Goal: Task Accomplishment & Management: Use online tool/utility

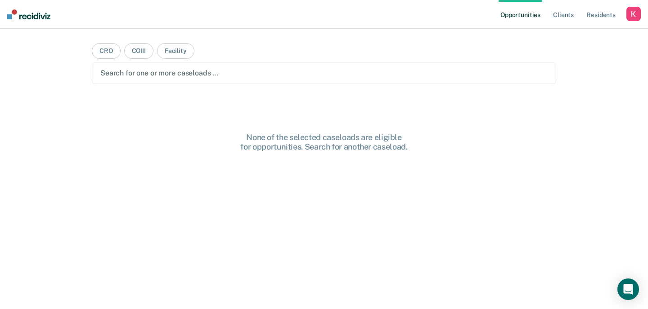
click at [636, 19] on div "button" at bounding box center [633, 14] width 14 height 14
click at [569, 35] on link "Profile" at bounding box center [597, 37] width 72 height 8
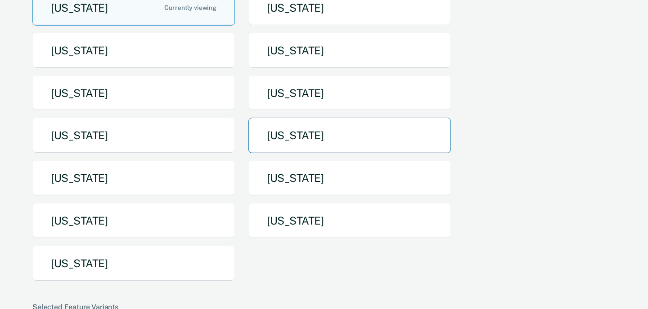
scroll to position [121, 0]
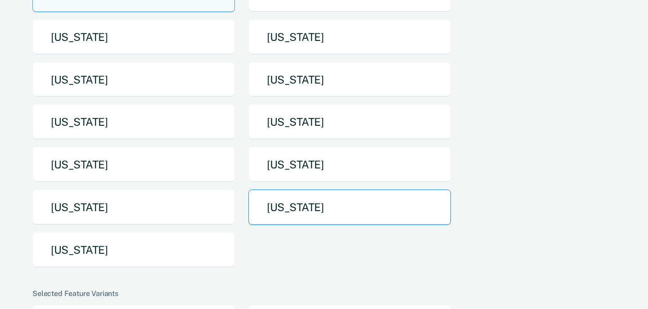
click at [298, 203] on button "[US_STATE]" at bounding box center [349, 208] width 202 height 36
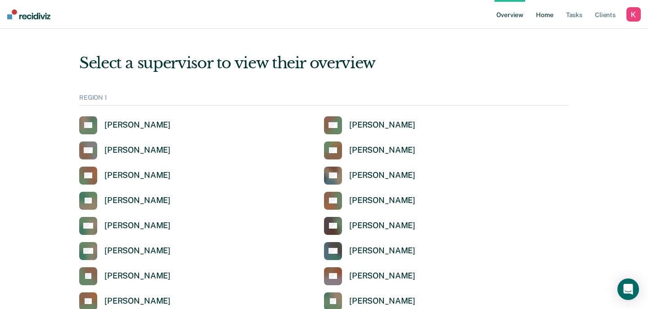
click at [543, 19] on link "Home" at bounding box center [544, 14] width 21 height 29
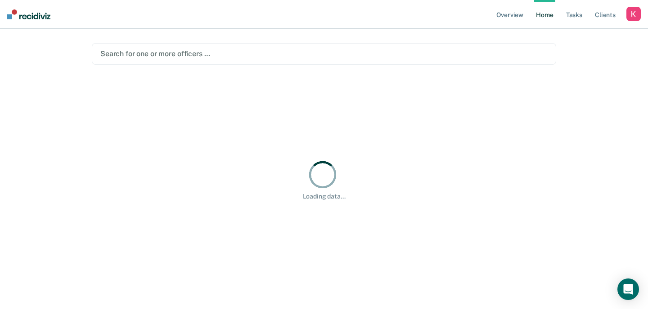
click at [336, 68] on main "Search for one or more officers … Loading data..." at bounding box center [324, 158] width 486 height 259
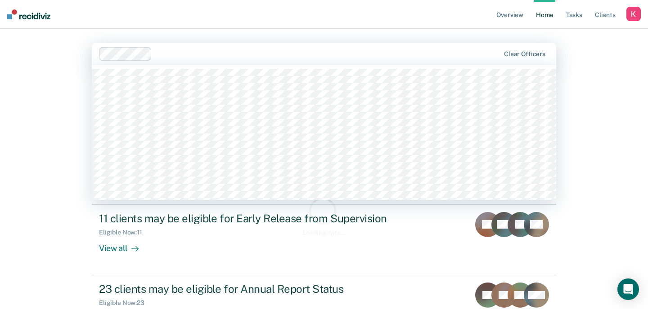
click at [333, 52] on div at bounding box center [328, 54] width 344 height 10
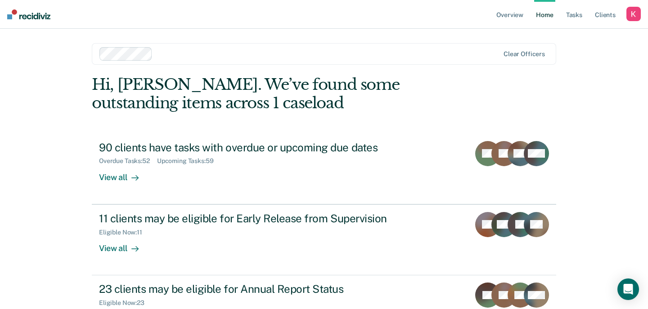
click at [299, 26] on nav "Overview Home Tasks Client s Profile How it works Log Out" at bounding box center [324, 14] width 648 height 29
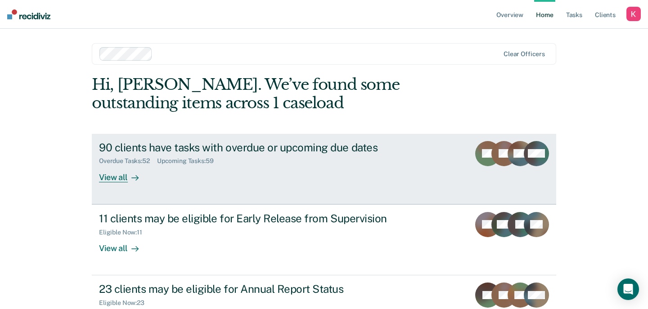
scroll to position [28, 0]
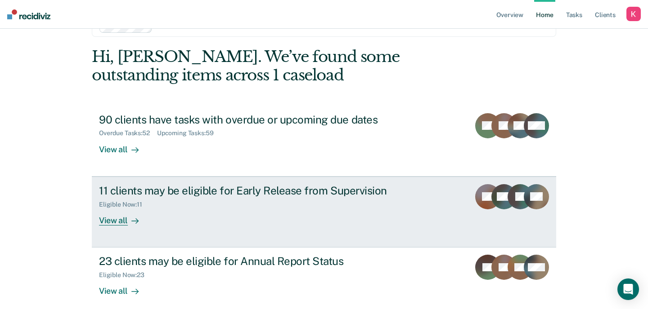
click at [230, 220] on div "11 clients may be eligible for Early Release from Supervision Eligible Now : 11…" at bounding box center [267, 204] width 337 height 41
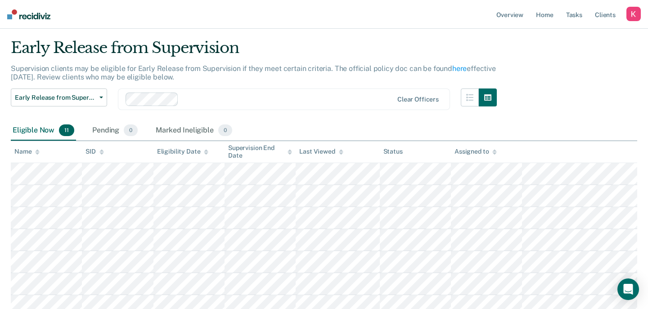
scroll to position [8, 0]
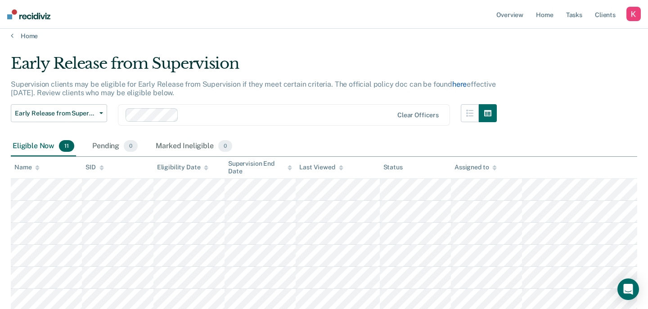
click at [454, 85] on link "here" at bounding box center [459, 84] width 14 height 9
click at [30, 32] on link "Home" at bounding box center [324, 36] width 626 height 8
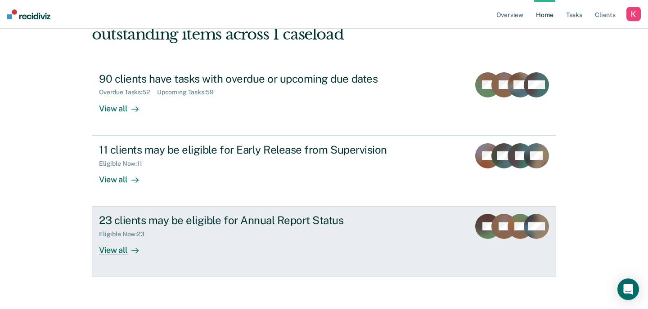
scroll to position [71, 0]
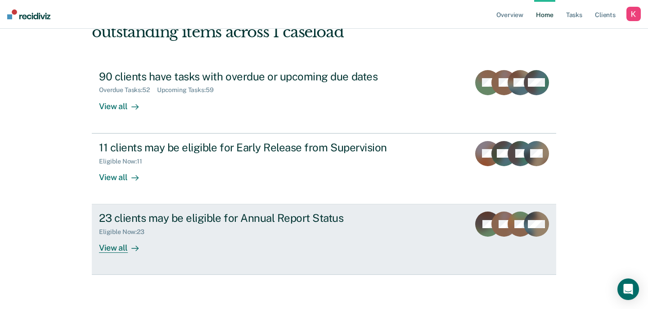
click at [130, 254] on link "23 clients may be eligible for Annual Report Status Eligible Now : 23 View all …" at bounding box center [324, 240] width 464 height 71
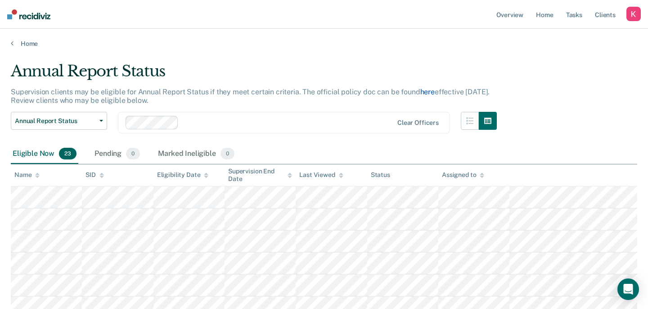
click at [430, 90] on link "here" at bounding box center [427, 92] width 14 height 9
